Goal: Task Accomplishment & Management: Use online tool/utility

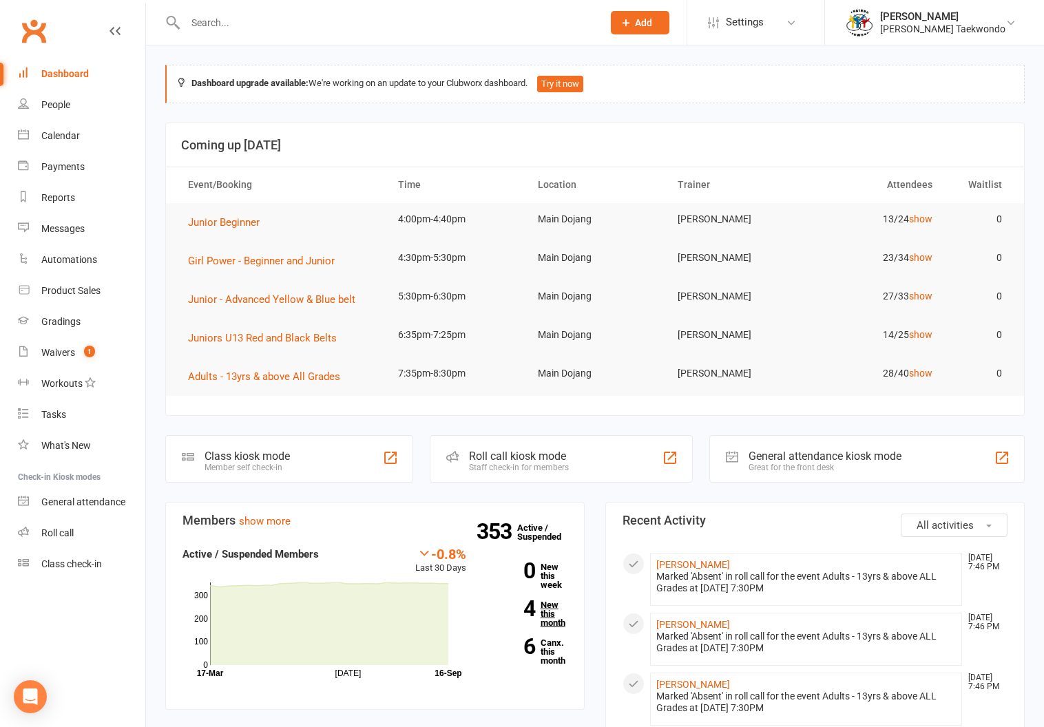
click at [544, 617] on link "4 New this month" at bounding box center [527, 613] width 81 height 27
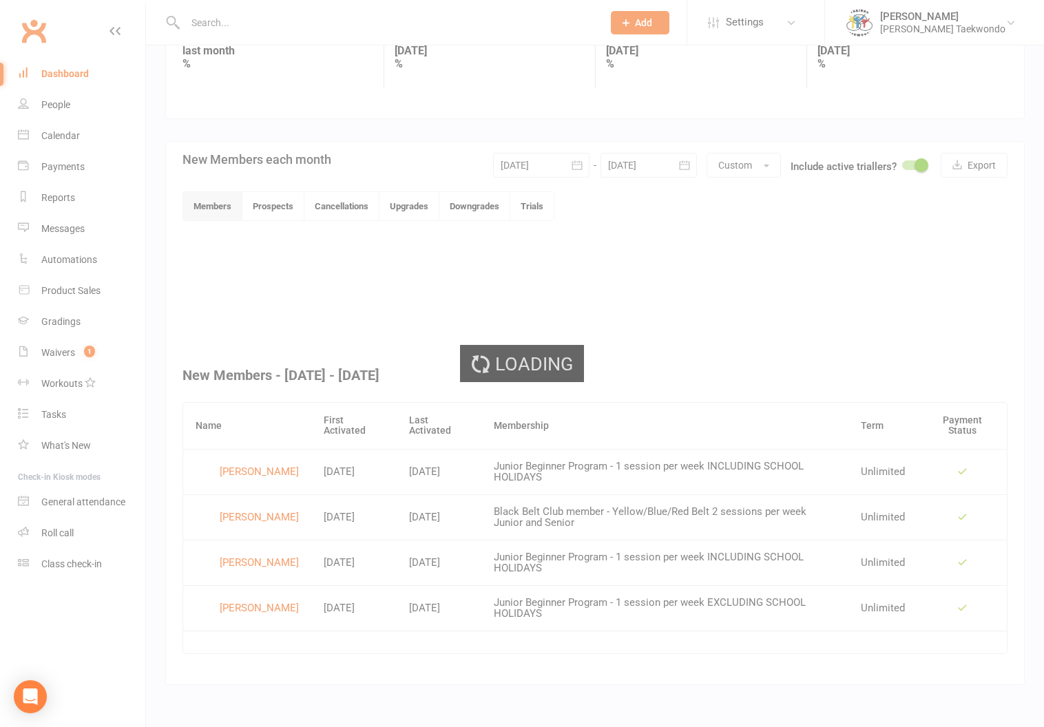
scroll to position [218, 0]
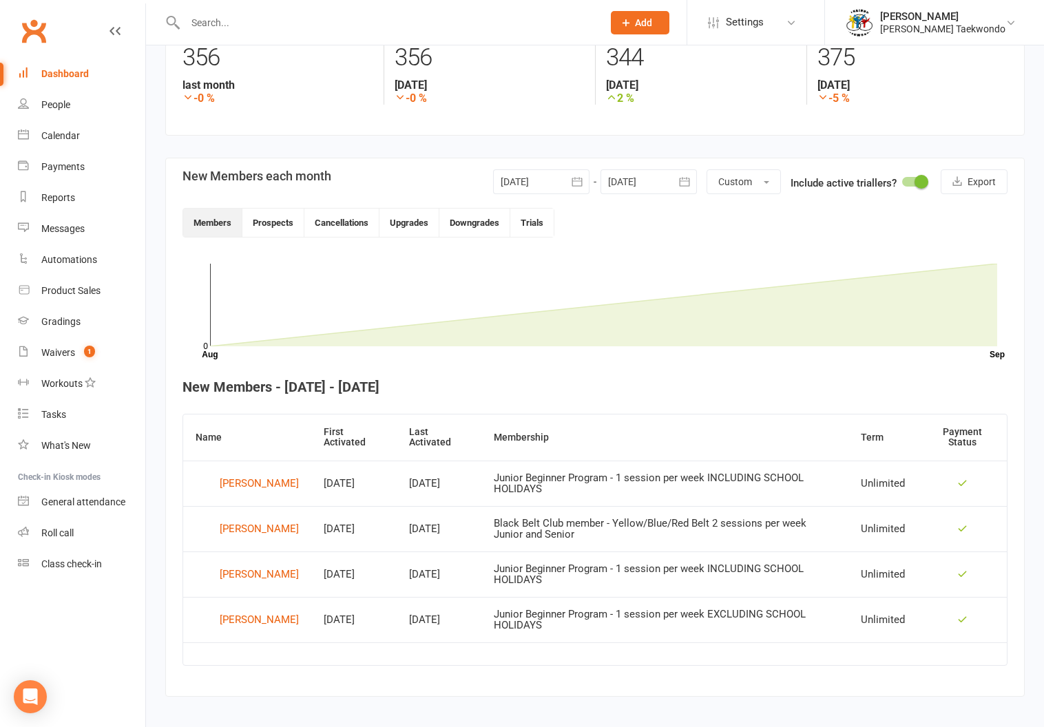
click at [54, 131] on div "Calendar" at bounding box center [60, 135] width 39 height 11
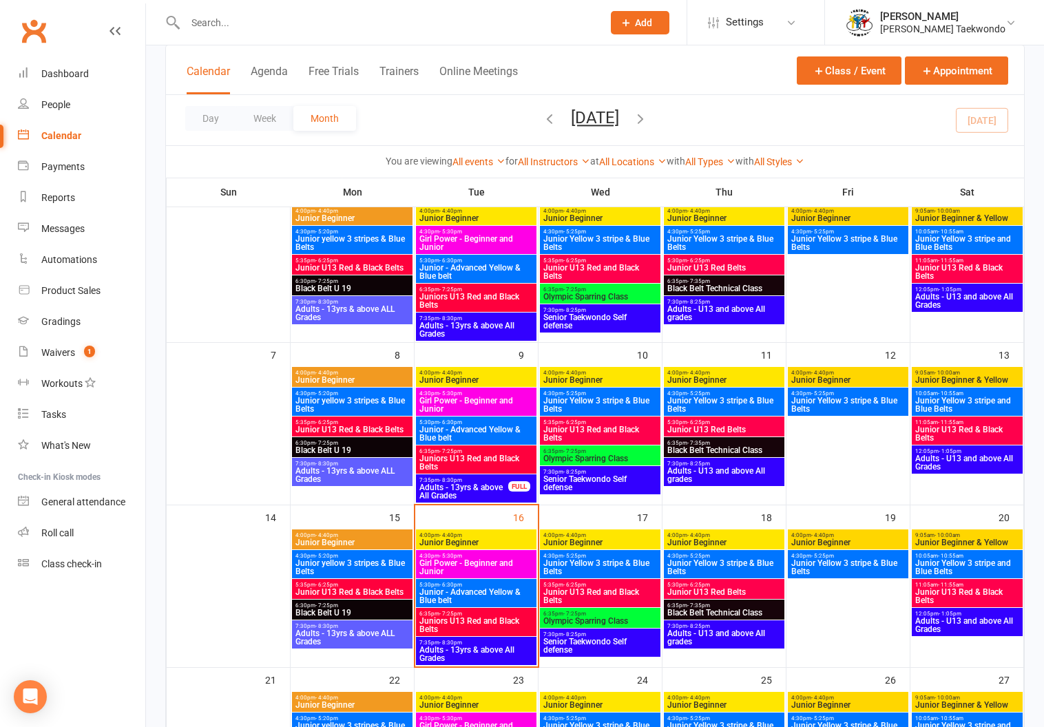
scroll to position [238, 0]
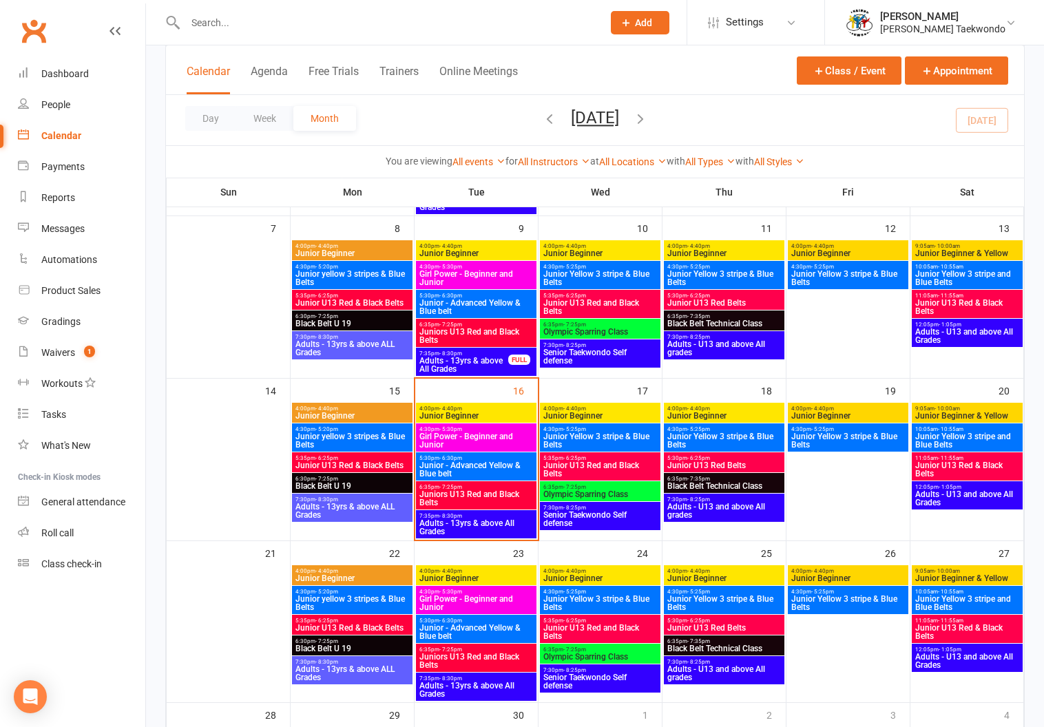
click at [472, 407] on span "4:00pm - 4:40pm" at bounding box center [476, 408] width 115 height 6
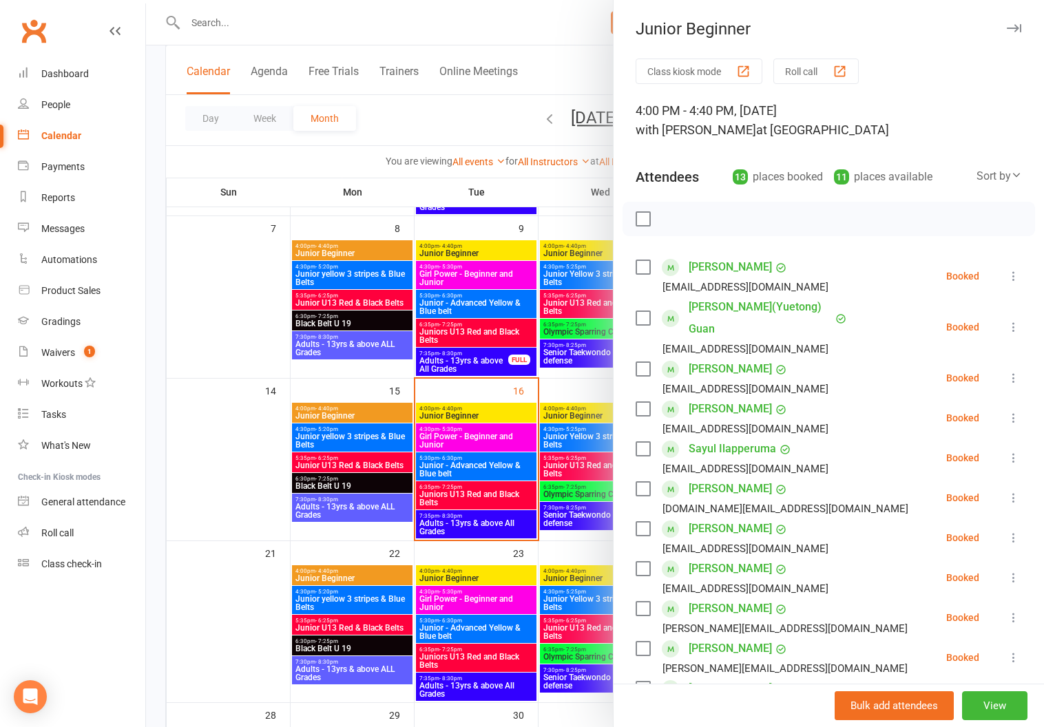
click at [803, 65] on button "Roll call" at bounding box center [815, 71] width 85 height 25
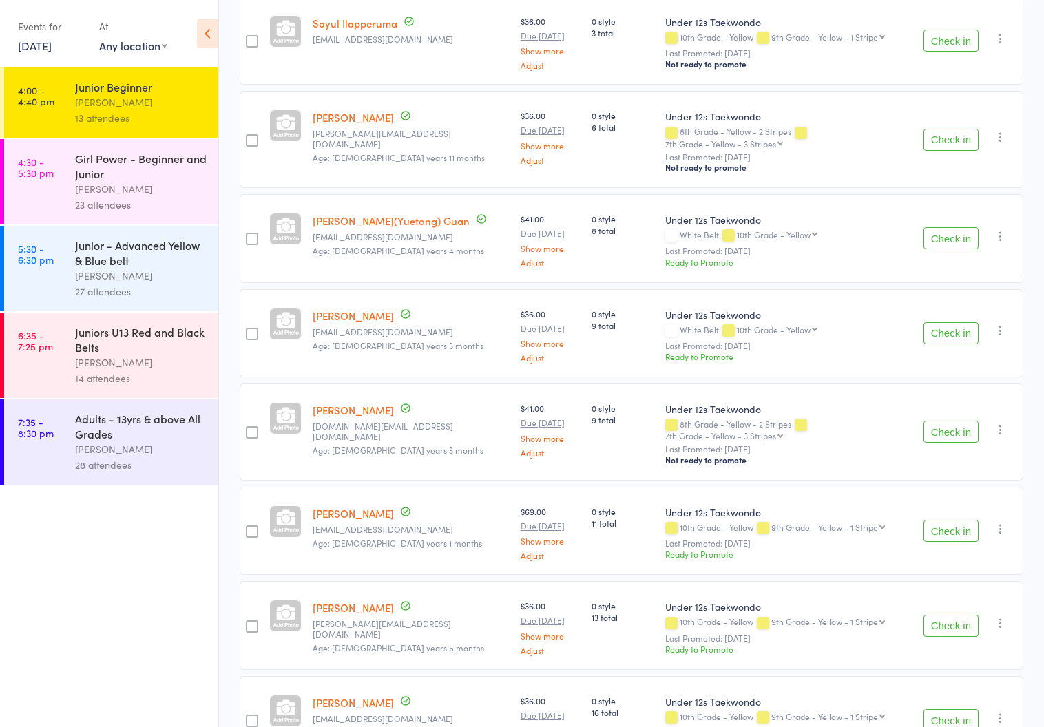
scroll to position [783, 0]
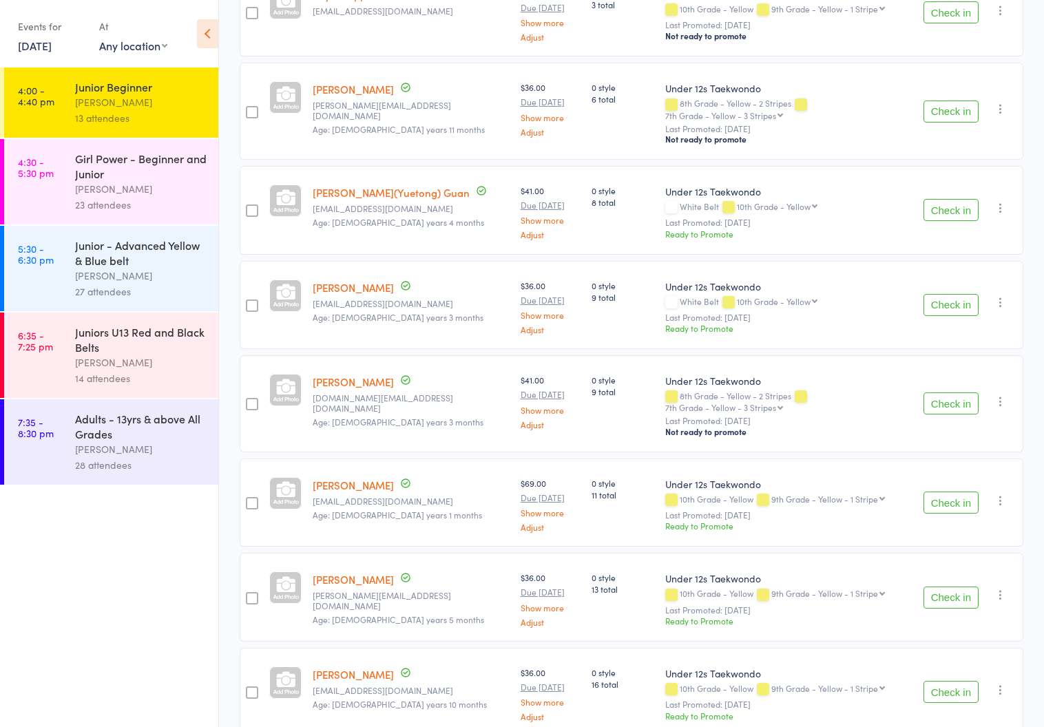
click at [127, 178] on div "Girl Power - Beginner and Junior" at bounding box center [140, 166] width 131 height 30
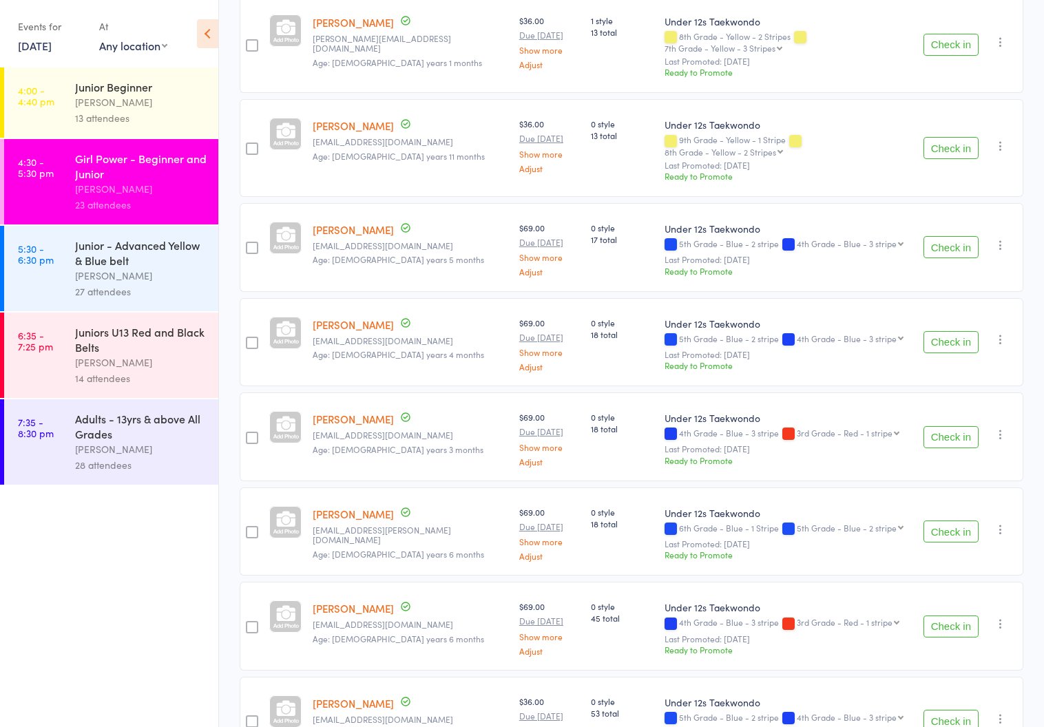
scroll to position [1728, 0]
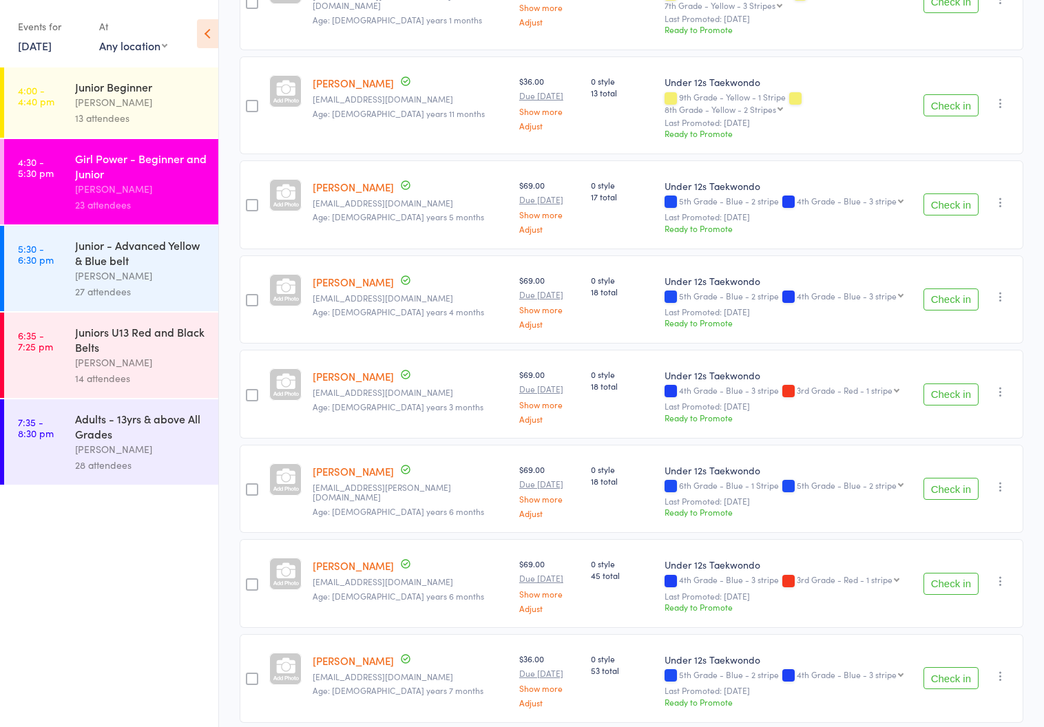
click at [103, 275] on div "[PERSON_NAME]" at bounding box center [140, 276] width 131 height 16
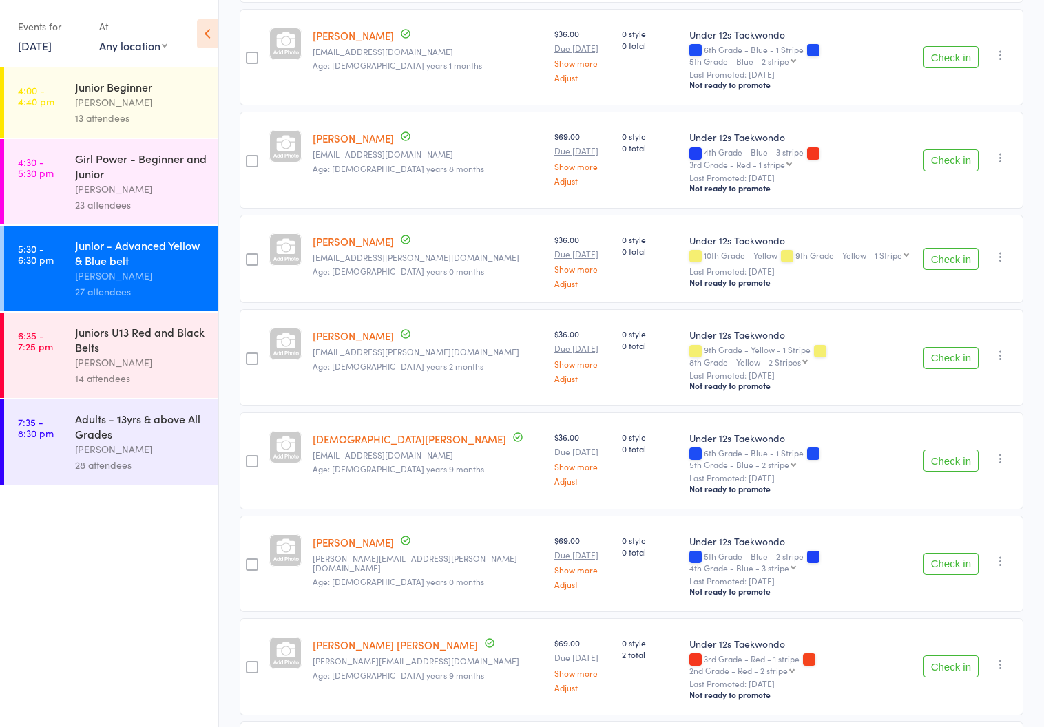
scroll to position [67, 0]
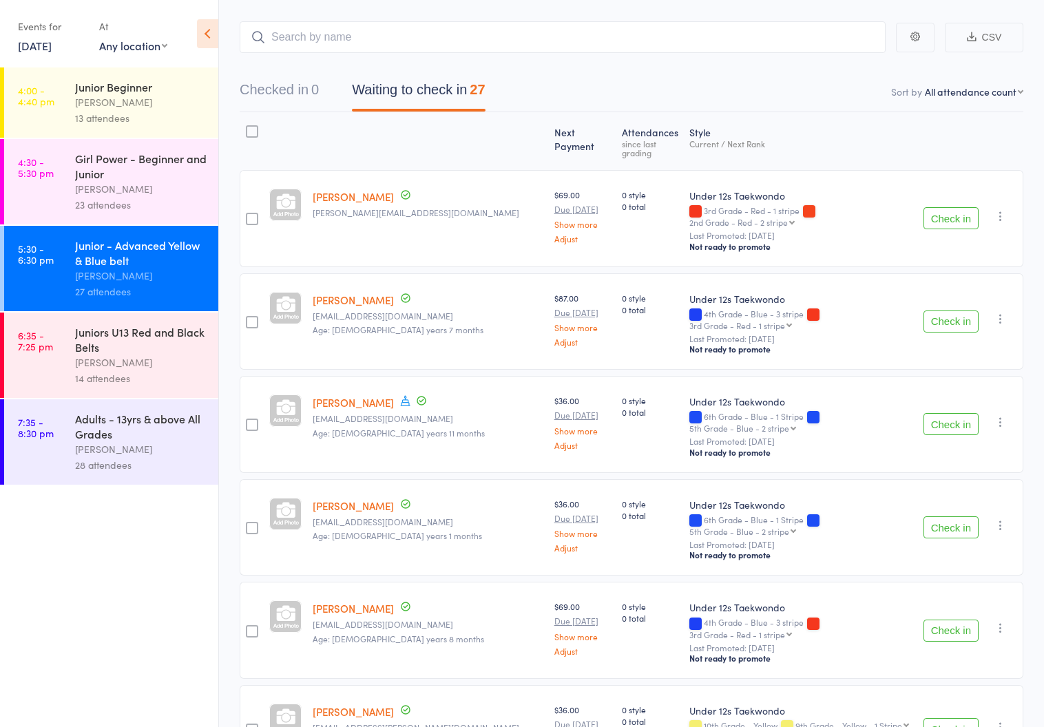
click at [118, 355] on div "[PERSON_NAME]" at bounding box center [140, 363] width 131 height 16
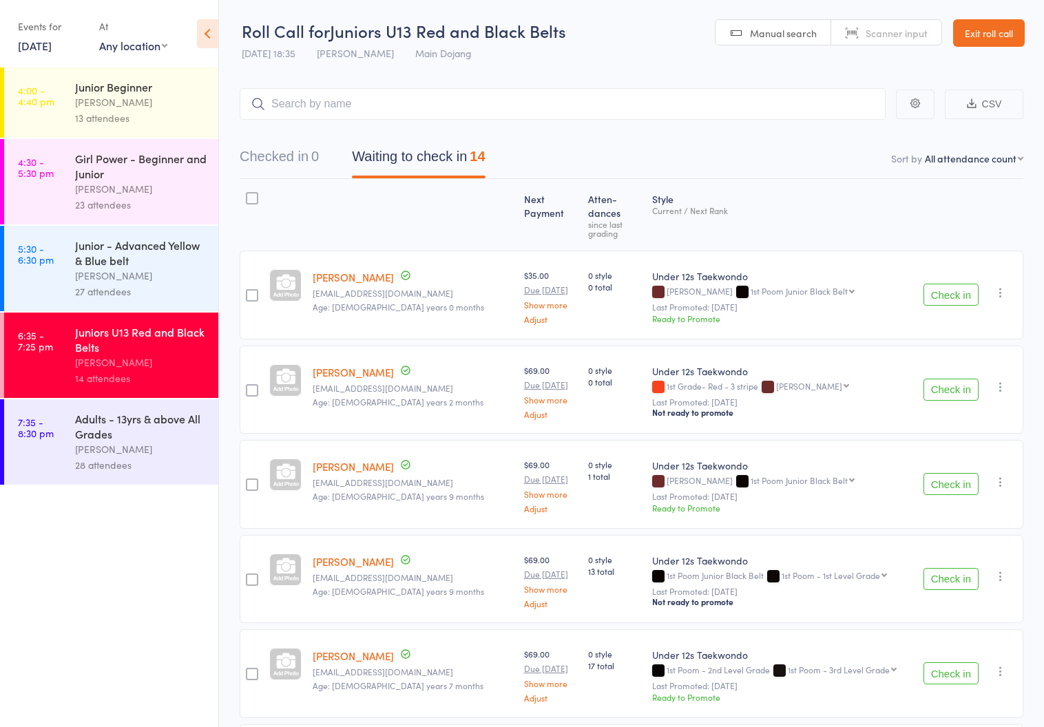
click at [89, 443] on div "[PERSON_NAME]" at bounding box center [140, 449] width 131 height 16
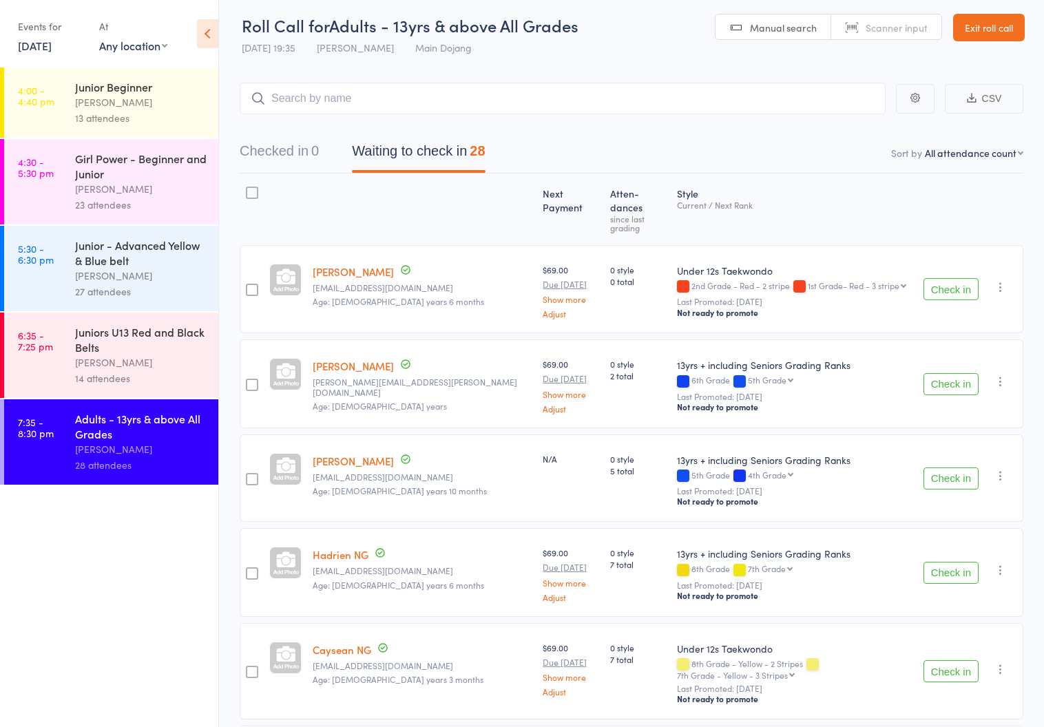
scroll to position [8, 0]
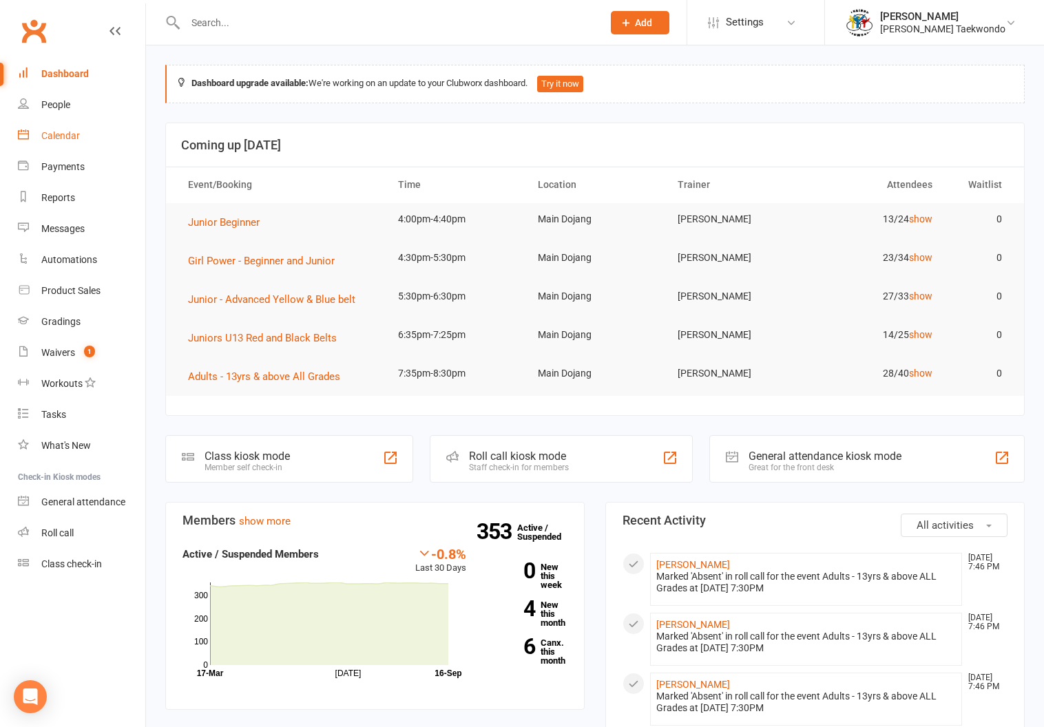
click at [56, 131] on div "Calendar" at bounding box center [60, 135] width 39 height 11
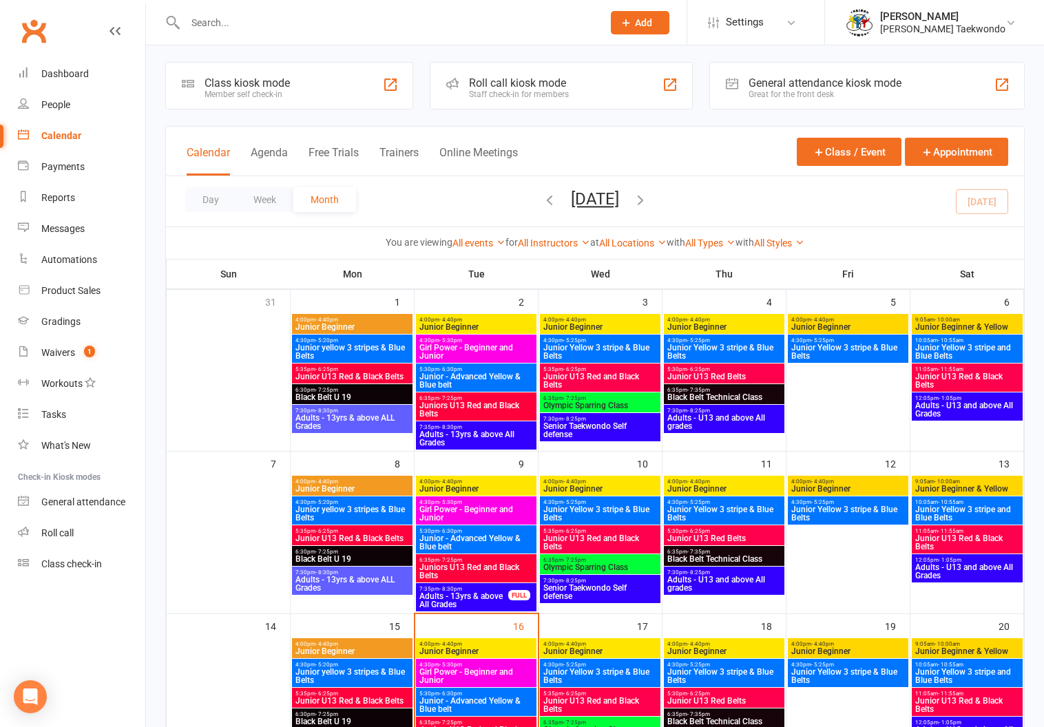
scroll to position [229, 0]
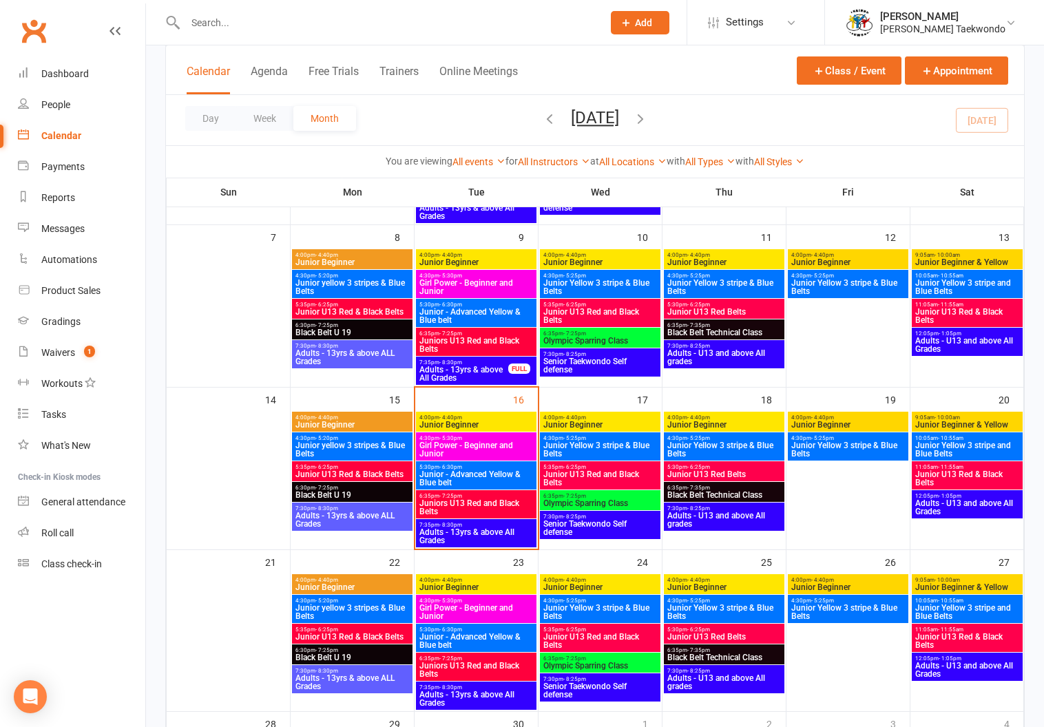
click at [461, 465] on span "5:30pm - 6:30pm" at bounding box center [476, 467] width 115 height 6
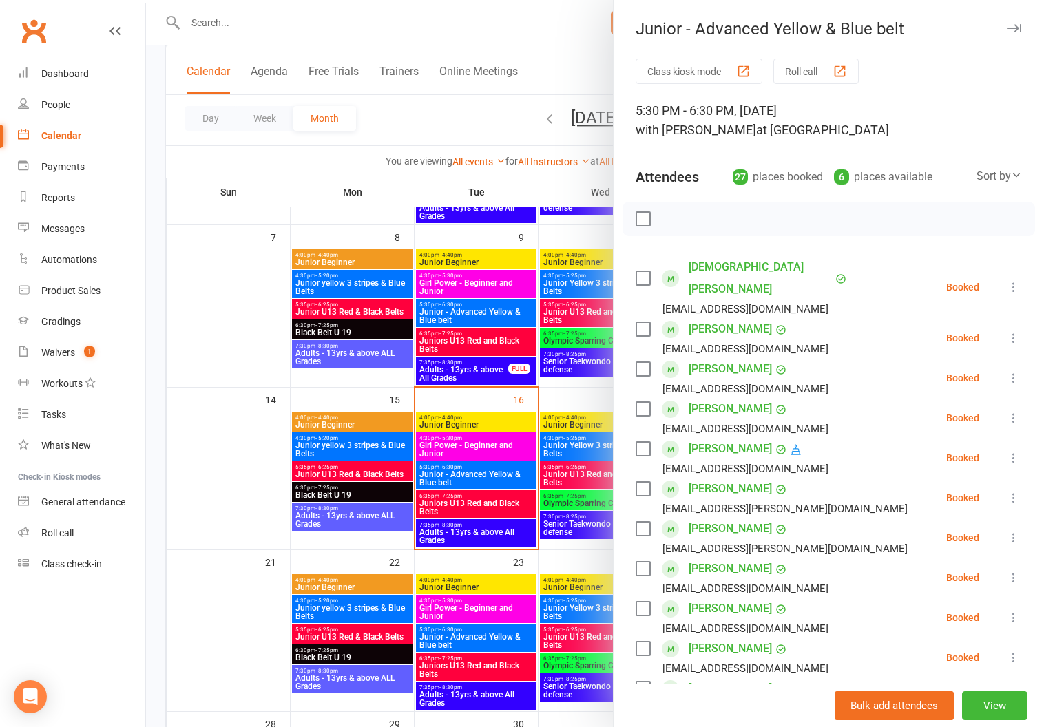
click at [796, 65] on button "Roll call" at bounding box center [815, 71] width 85 height 25
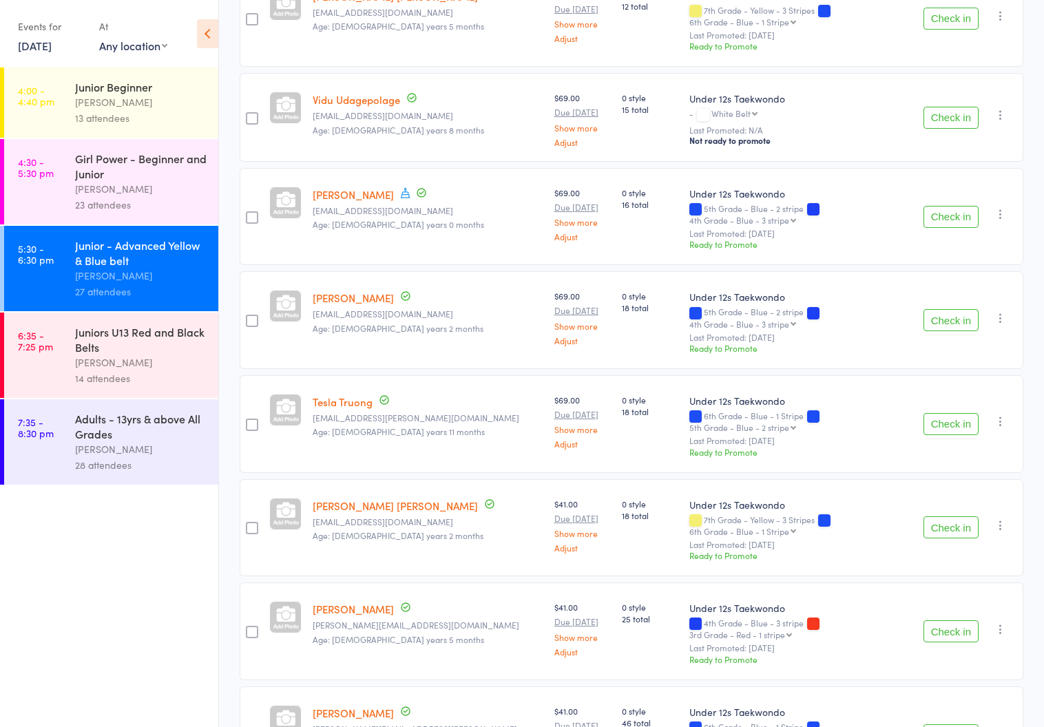
scroll to position [2095, 0]
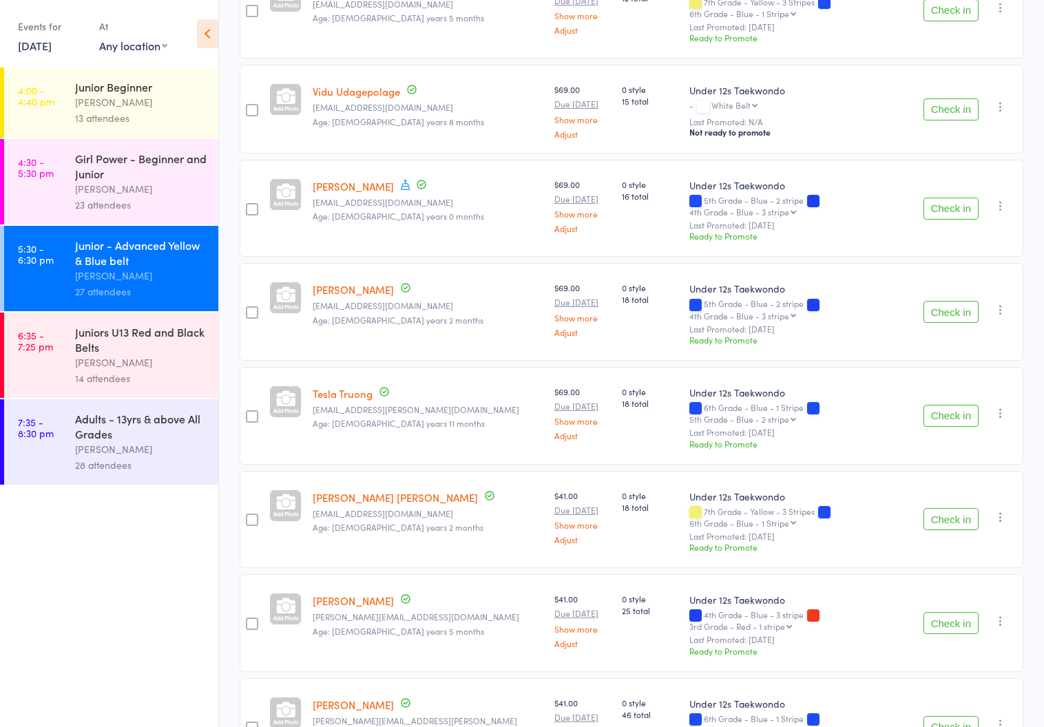
click at [105, 347] on div "Juniors U13 Red and Black Belts" at bounding box center [140, 339] width 131 height 30
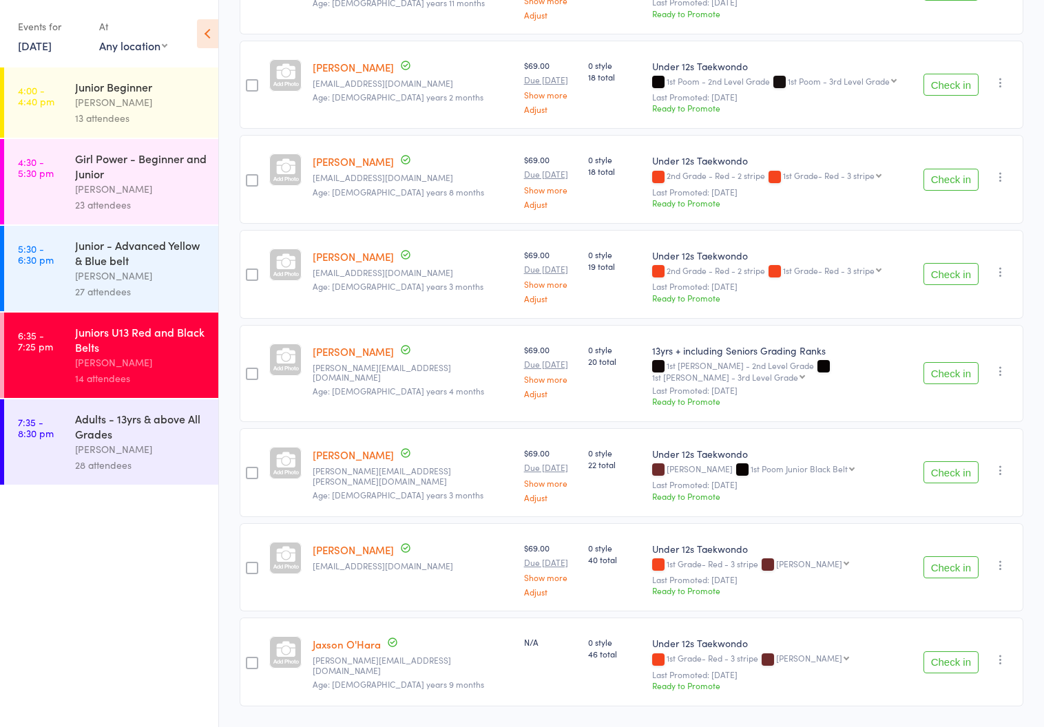
scroll to position [878, 0]
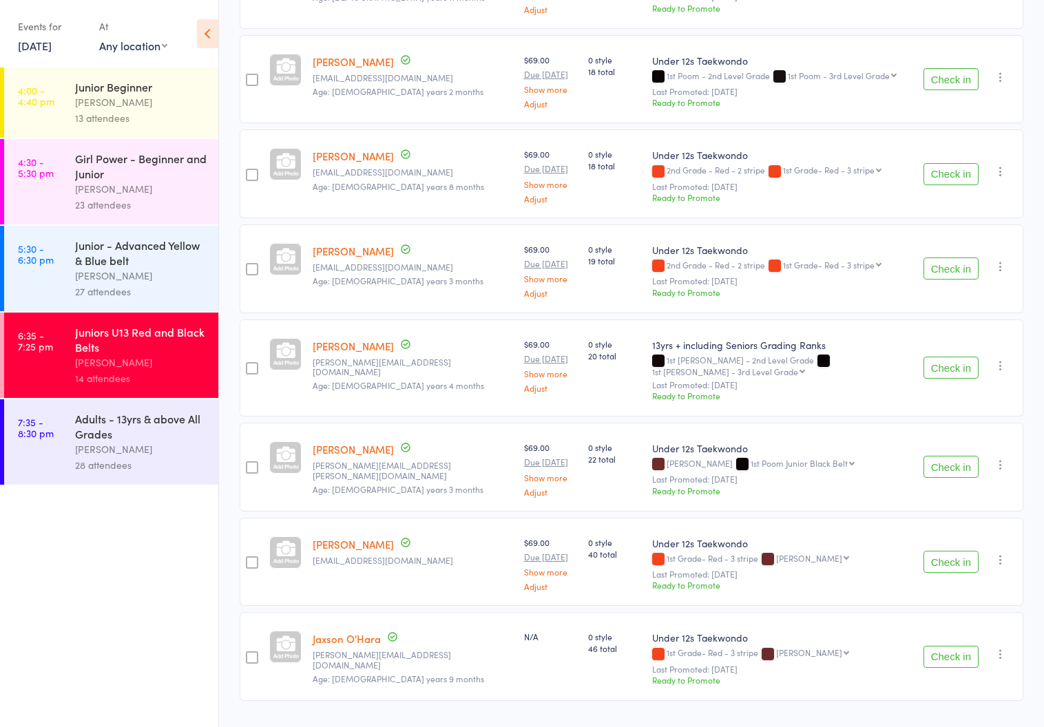
click at [114, 446] on div "[PERSON_NAME]" at bounding box center [140, 449] width 131 height 16
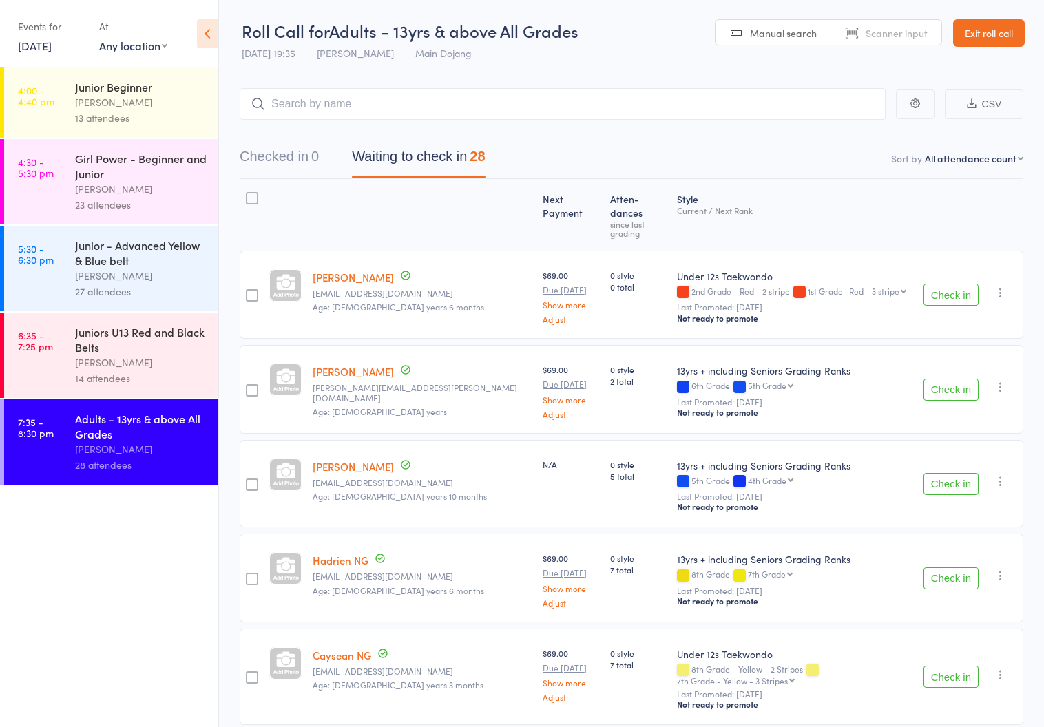
click at [995, 24] on link "Exit roll call" at bounding box center [989, 33] width 72 height 28
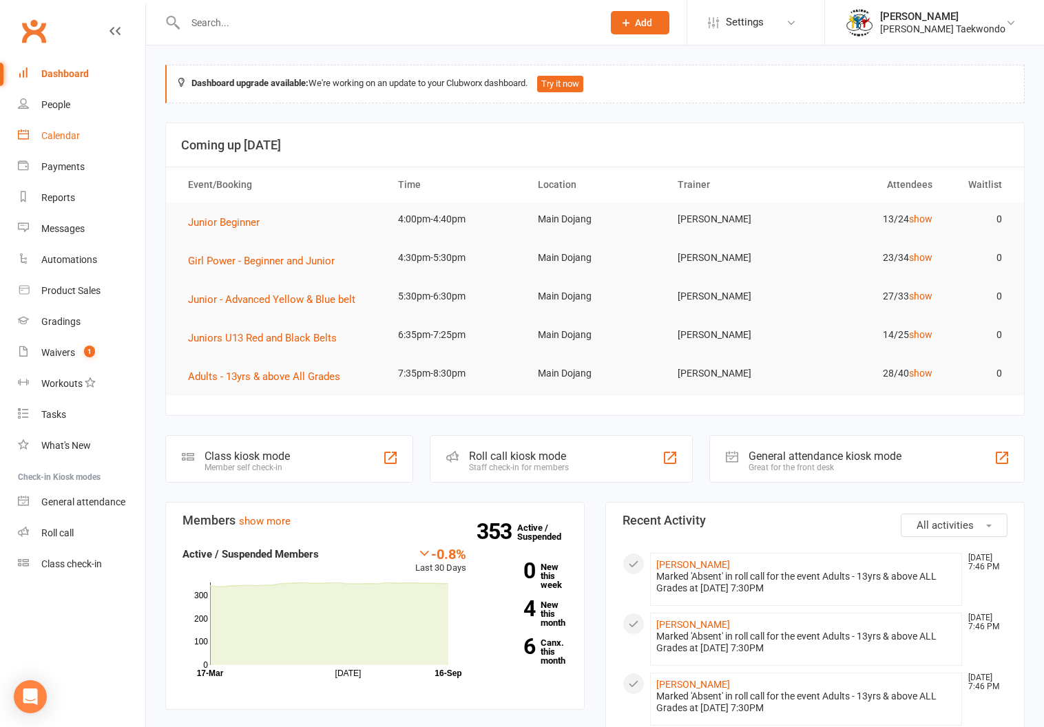
click at [48, 128] on link "Calendar" at bounding box center [81, 135] width 127 height 31
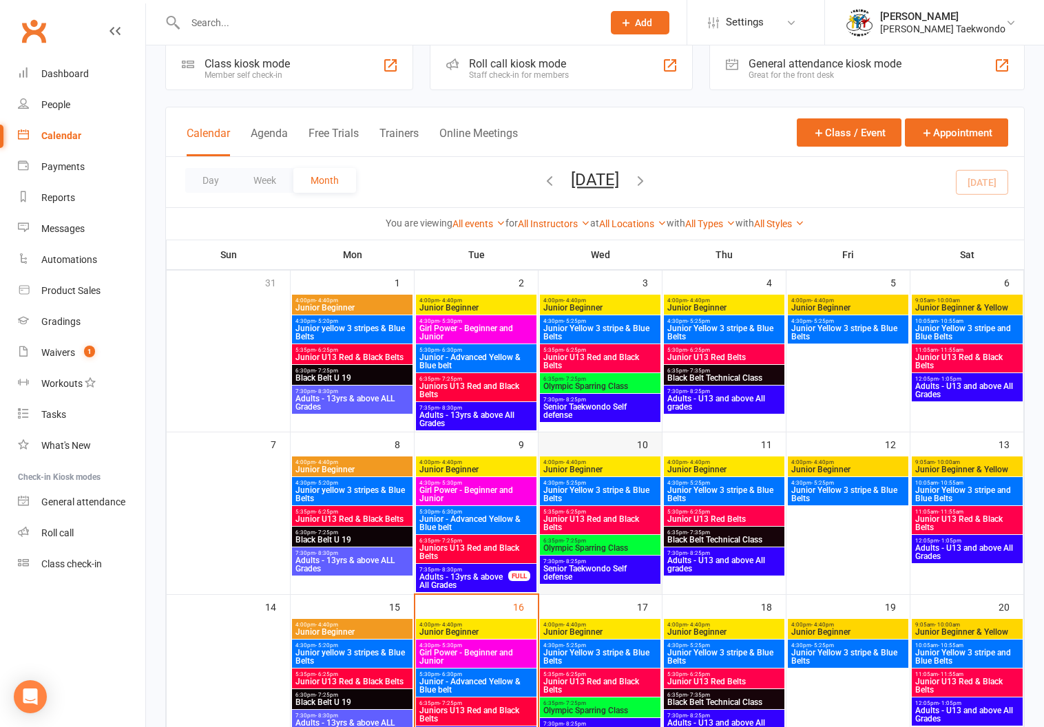
scroll to position [205, 0]
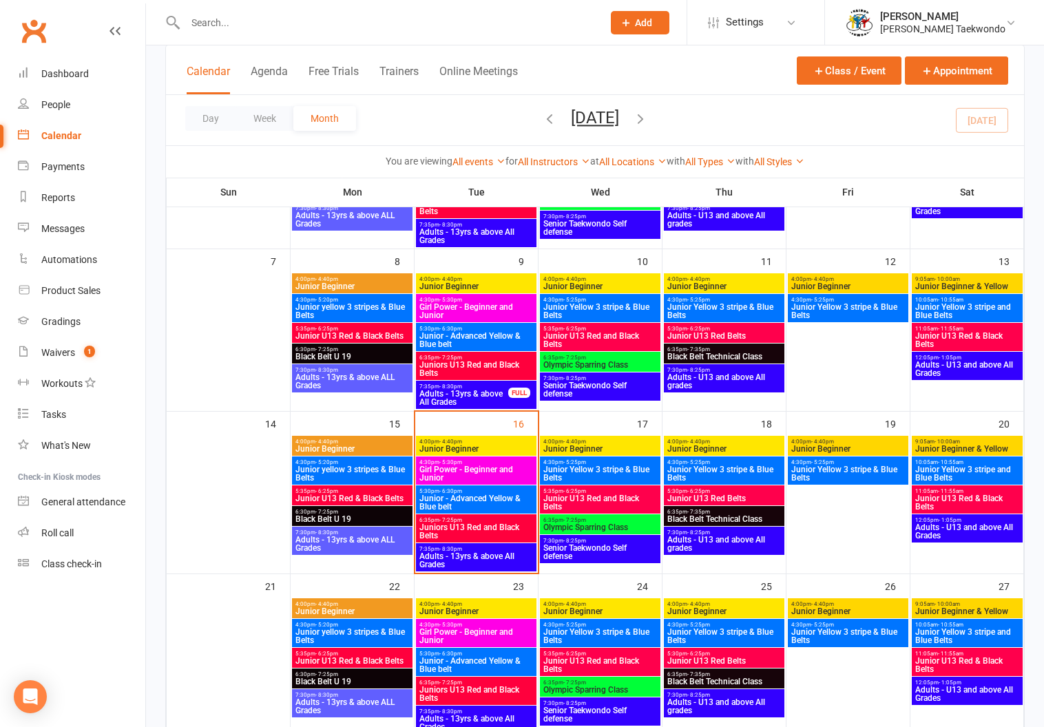
click at [609, 441] on span "4:00pm - 4:40pm" at bounding box center [599, 441] width 115 height 6
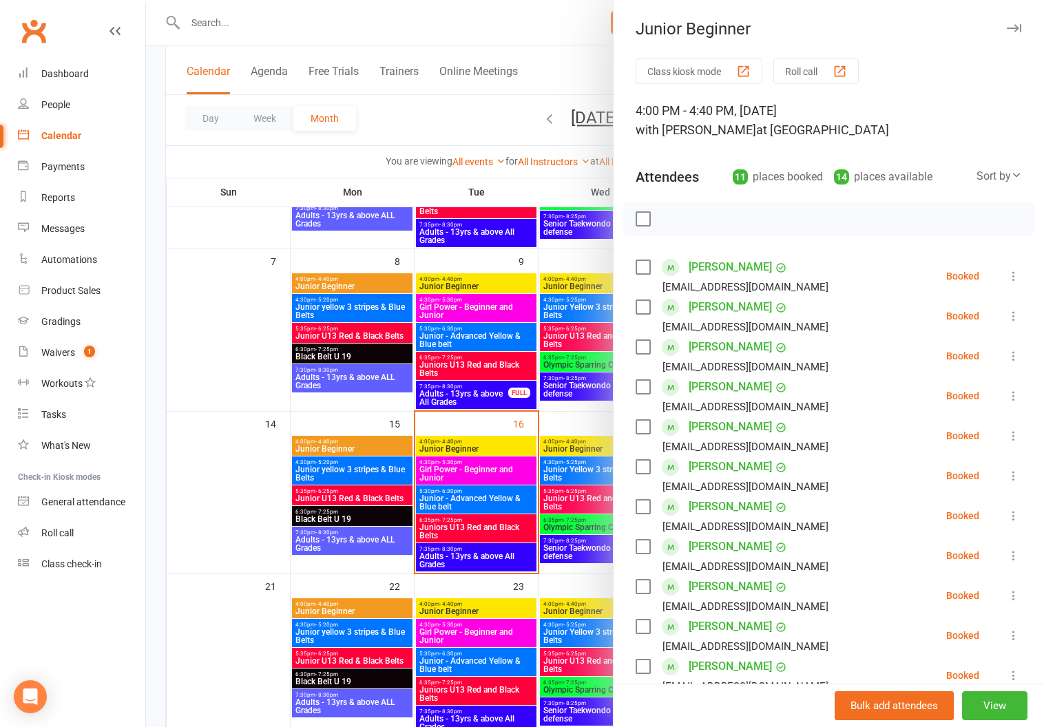
click at [806, 70] on button "Roll call" at bounding box center [815, 71] width 85 height 25
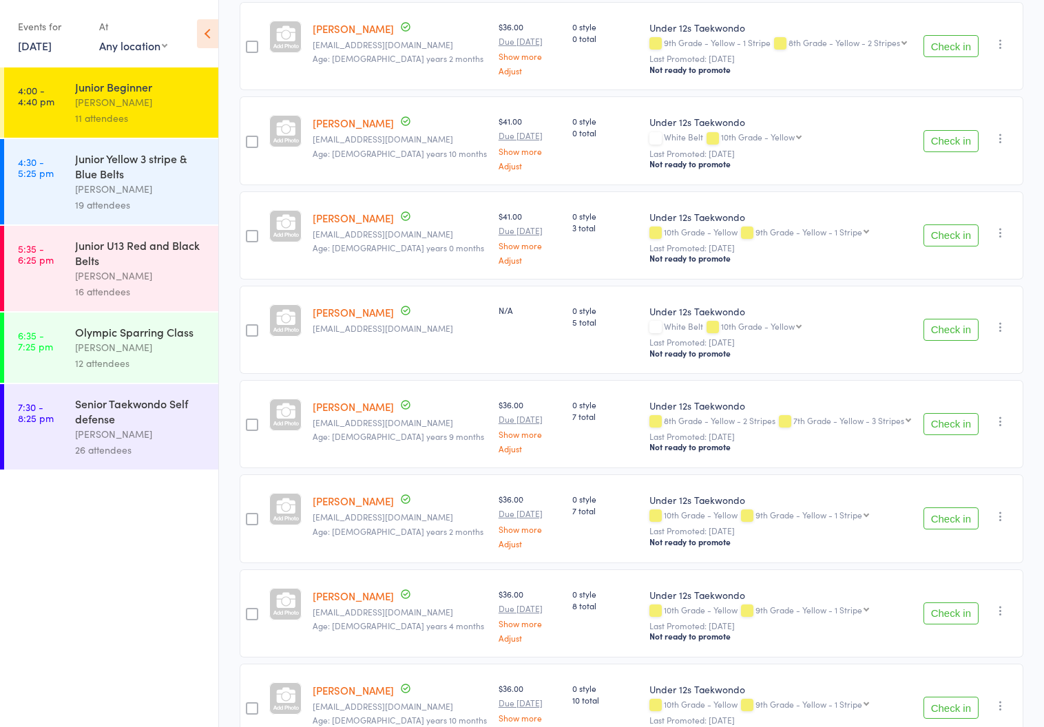
scroll to position [472, 0]
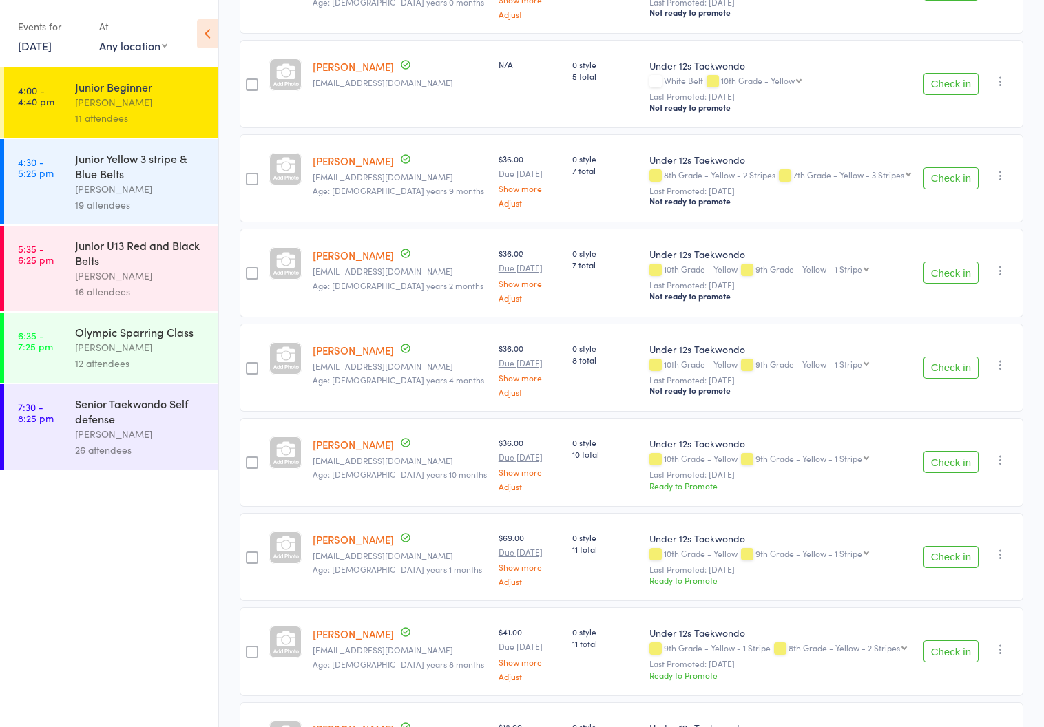
click at [94, 187] on div "[PERSON_NAME]" at bounding box center [140, 189] width 131 height 16
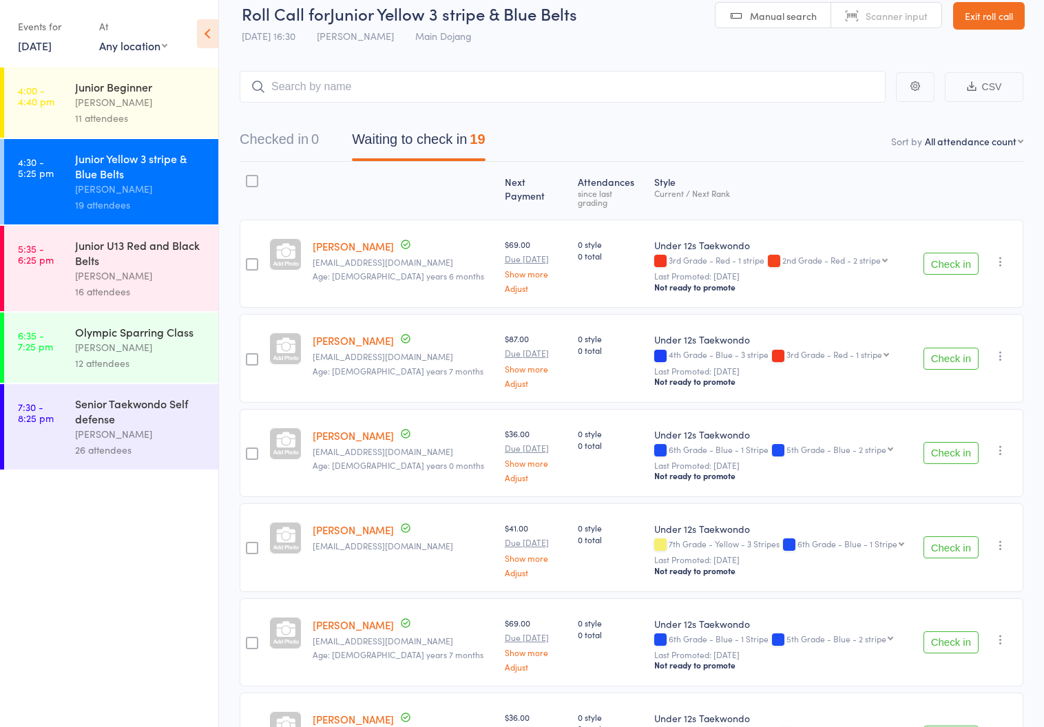
scroll to position [25, 0]
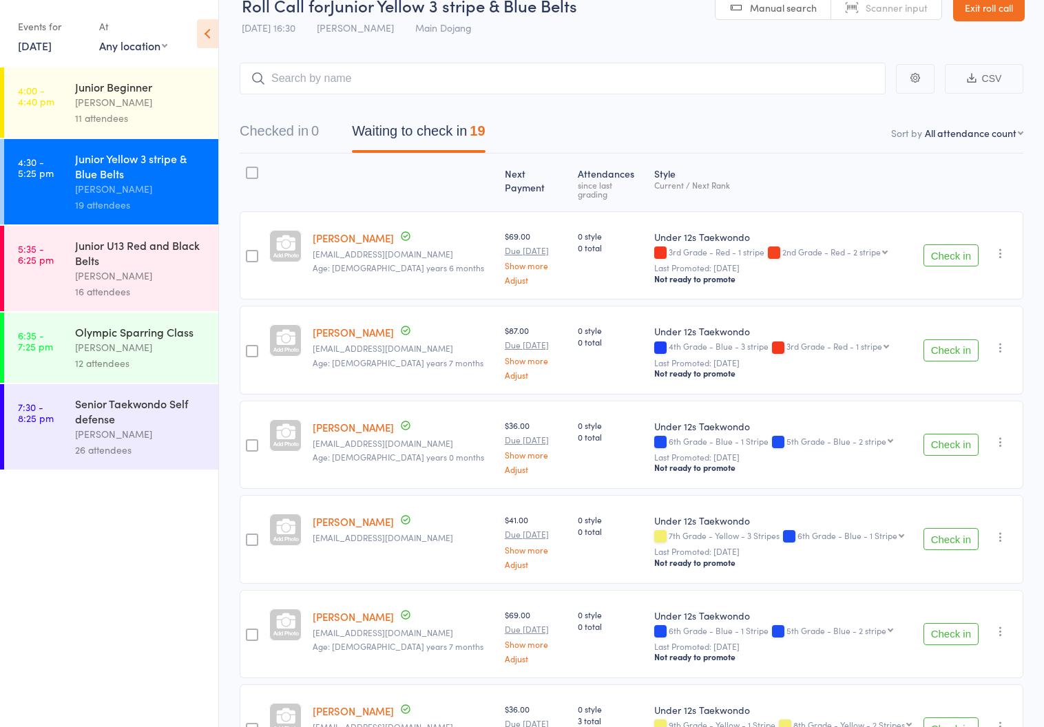
click at [103, 262] on div "Junior U13 Red and Black Belts" at bounding box center [140, 252] width 131 height 30
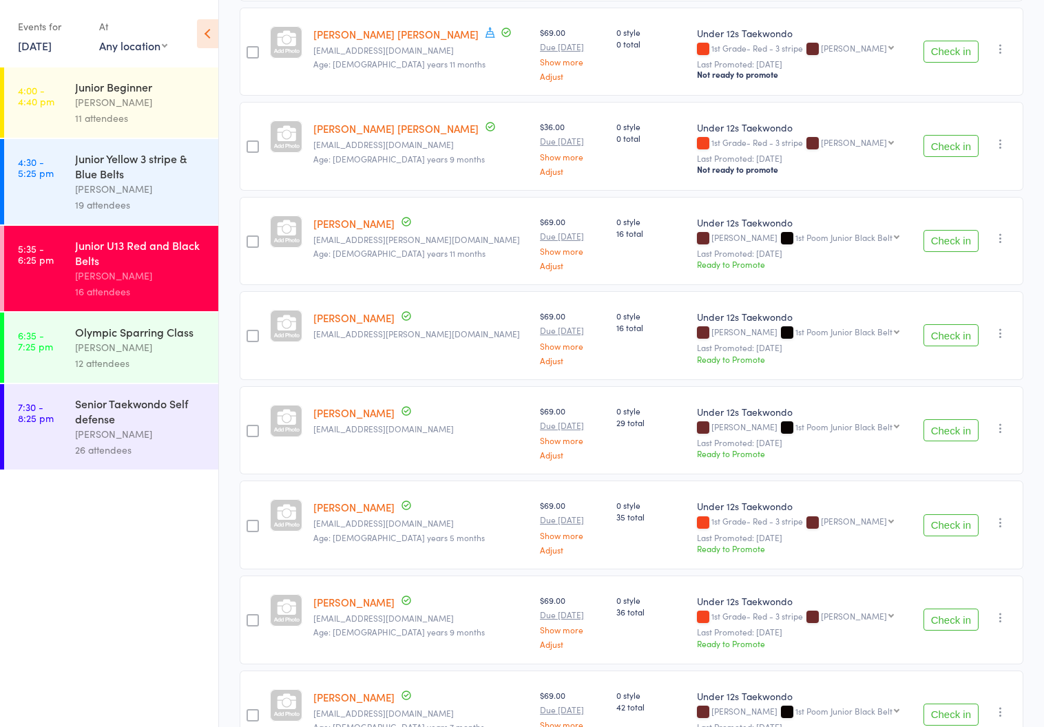
scroll to position [87, 0]
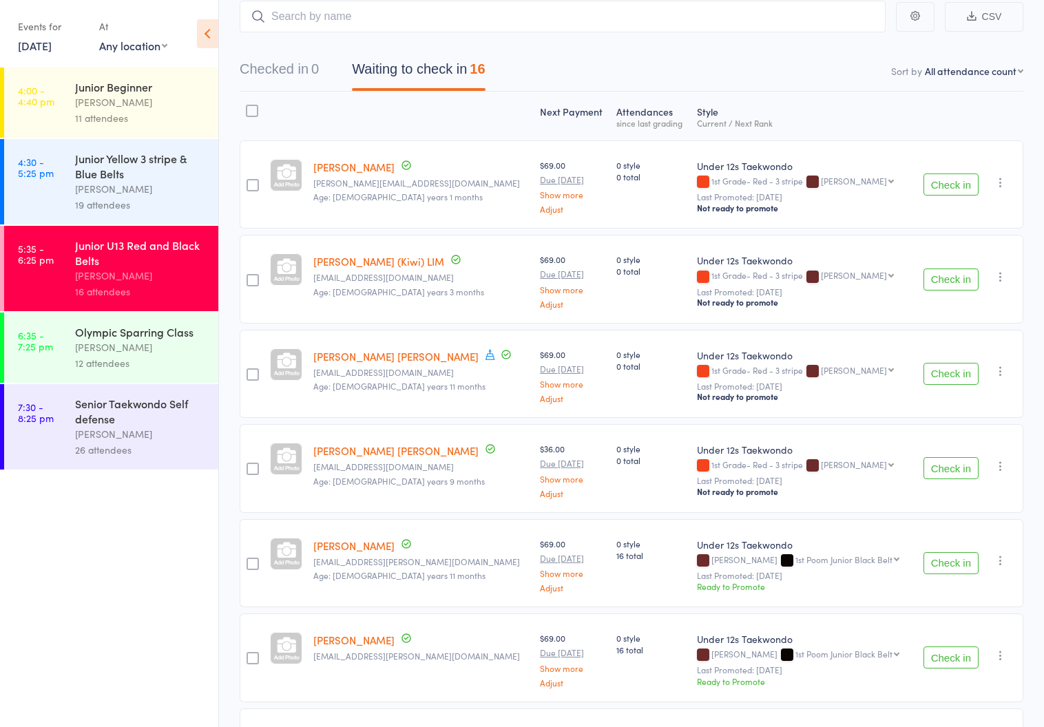
click at [96, 101] on div "[PERSON_NAME]" at bounding box center [140, 102] width 131 height 16
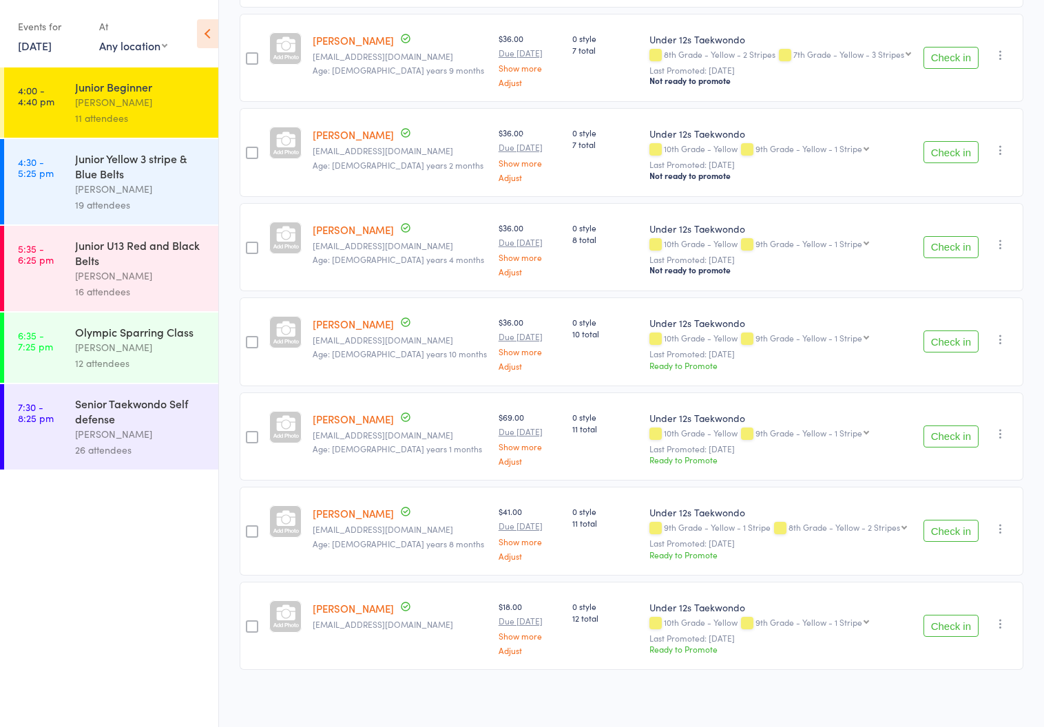
scroll to position [595, 0]
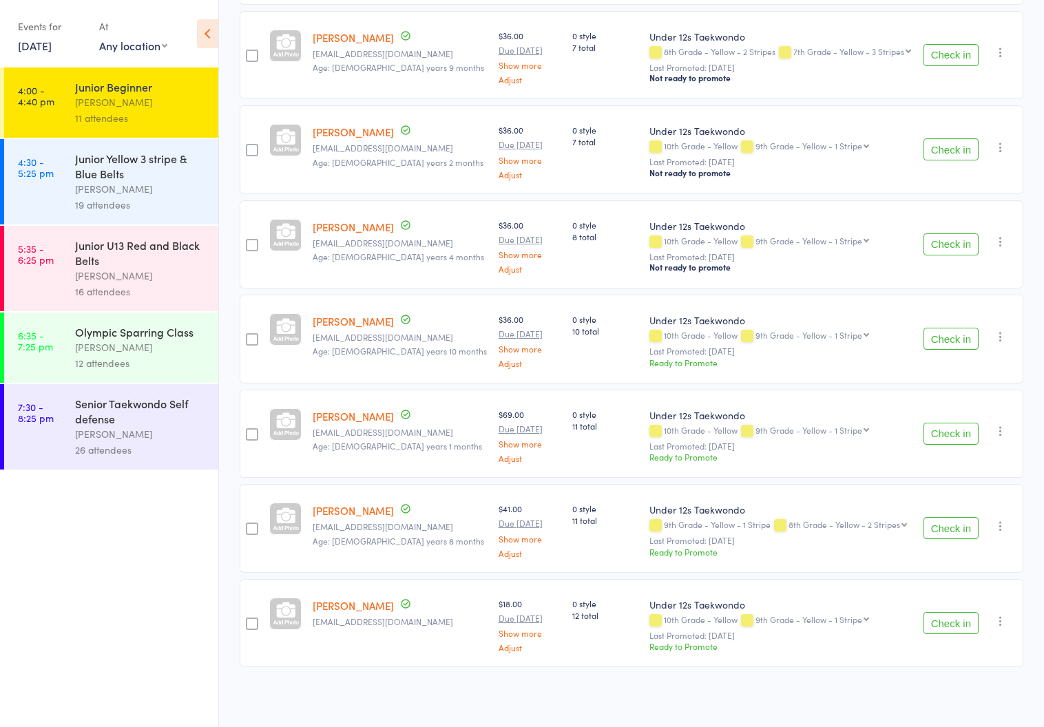
click at [110, 187] on div "[PERSON_NAME]" at bounding box center [140, 189] width 131 height 16
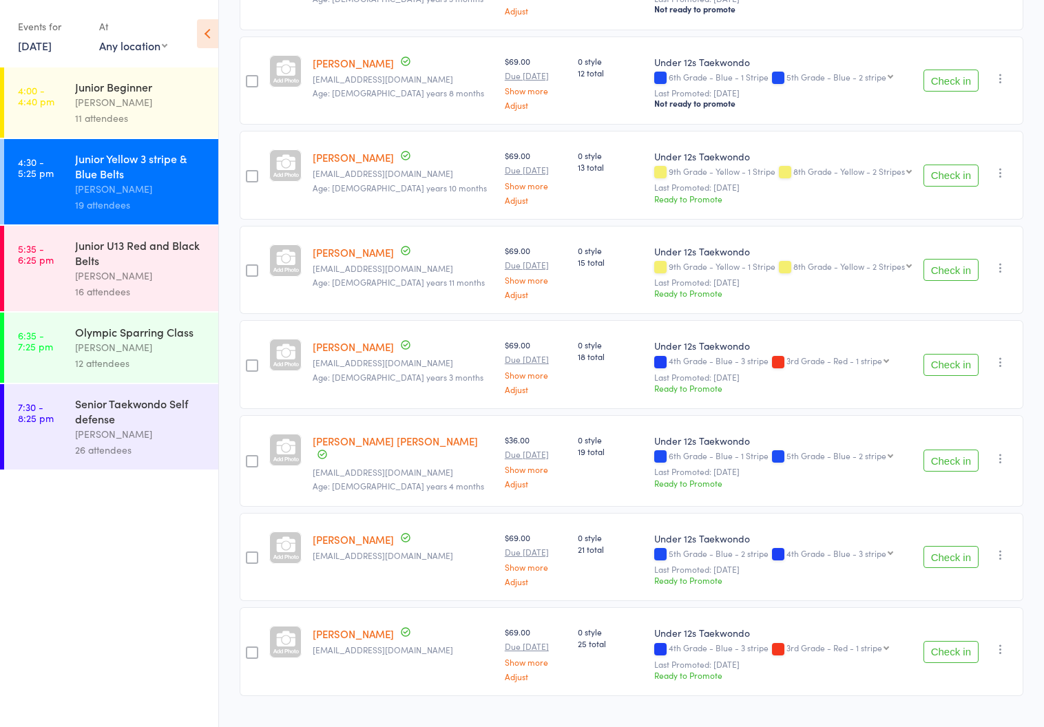
scroll to position [1351, 0]
